Goal: Navigation & Orientation: Go to known website

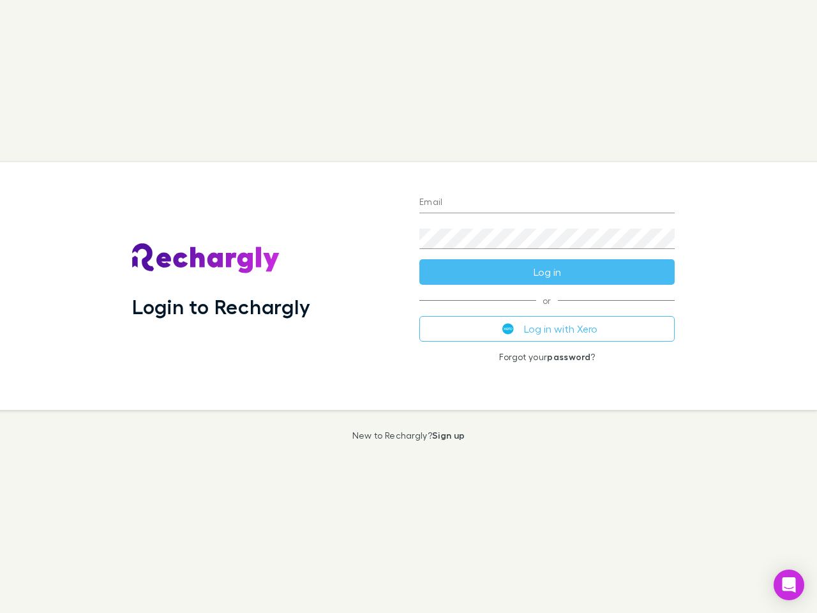
click at [409, 306] on div "Login to Rechargly" at bounding box center [265, 286] width 287 height 248
click at [547, 203] on input "Email" at bounding box center [546, 203] width 255 height 20
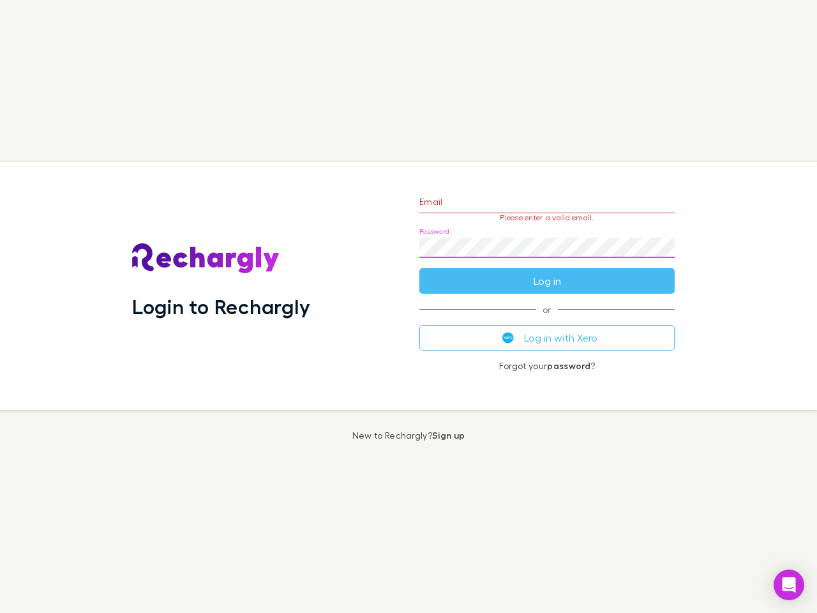
click at [547, 272] on form "Email Please enter a valid email. Password Log in" at bounding box center [546, 238] width 255 height 111
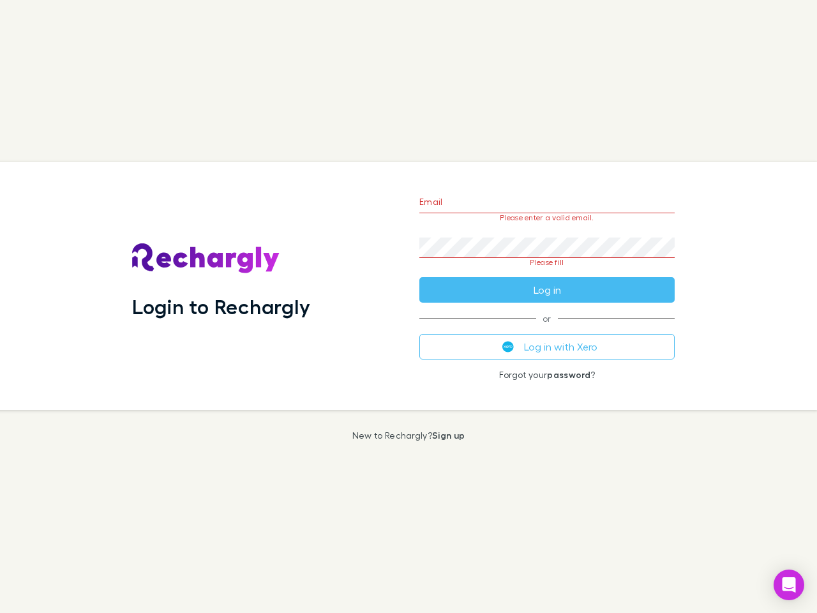
click at [547, 329] on div "Email Please enter a valid email. Password Please fill Log in or Log in with Xe…" at bounding box center [547, 286] width 276 height 248
click at [789, 585] on icon "Open Intercom Messenger" at bounding box center [789, 584] width 13 height 15
